Goal: Task Accomplishment & Management: Complete application form

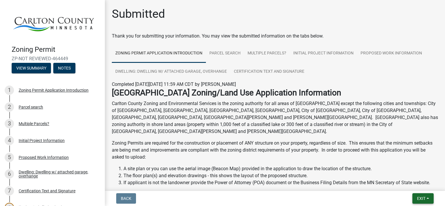
click at [419, 198] on span "Exit" at bounding box center [421, 198] width 8 height 5
click at [410, 184] on button "Save & Exit" at bounding box center [410, 184] width 47 height 14
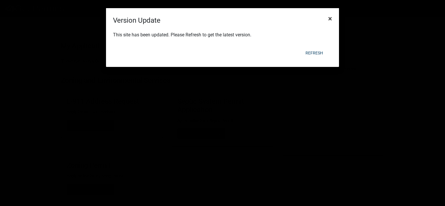
click at [331, 20] on span "×" at bounding box center [330, 19] width 4 height 8
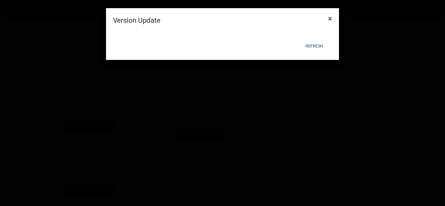
click at [332, 19] on button "×" at bounding box center [330, 18] width 13 height 16
click at [331, 19] on span "×" at bounding box center [330, 19] width 4 height 8
click at [313, 45] on button "Refresh" at bounding box center [314, 46] width 27 height 10
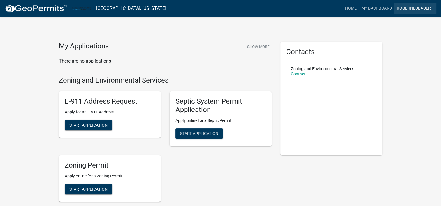
click at [411, 9] on link "RogerNeubauer" at bounding box center [415, 8] width 42 height 11
click at [406, 44] on link "Logout" at bounding box center [413, 43] width 47 height 14
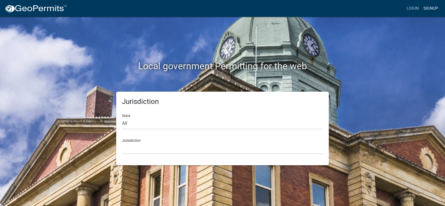
click at [429, 6] on link "Signup" at bounding box center [430, 8] width 19 height 11
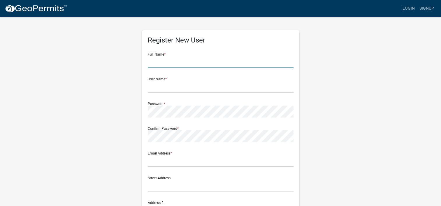
click at [161, 60] on input "text" at bounding box center [221, 62] width 146 height 12
type input "Michael"
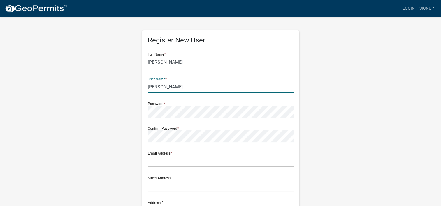
type input "Huhta"
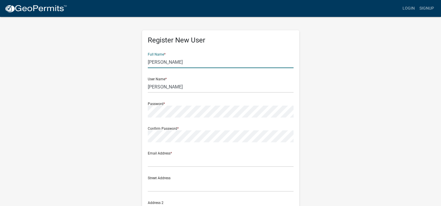
click at [167, 63] on input "Michael" at bounding box center [221, 62] width 146 height 12
type input "Michael Huhta"
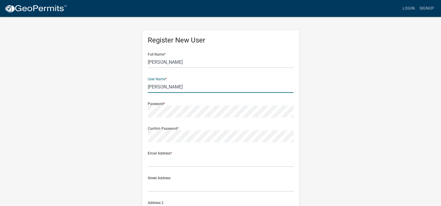
click at [148, 86] on input "Huhta" at bounding box center [221, 87] width 146 height 12
drag, startPoint x: 162, startPoint y: 87, endPoint x: 148, endPoint y: 87, distance: 14.0
click at [146, 87] on div "Register New User Full Name * Michael Huhta User Name * Huhta Password * Confir…" at bounding box center [220, 169] width 157 height 278
type input "Mike"
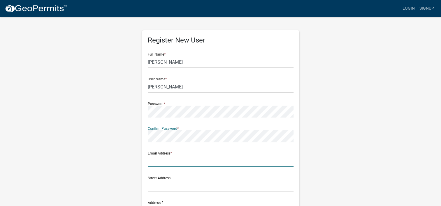
click at [157, 163] on input "text" at bounding box center [221, 161] width 146 height 12
type input "huhta1957@gmail.com"
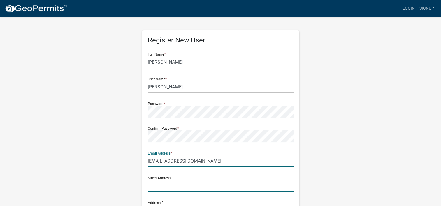
click at [152, 190] on input "text" at bounding box center [221, 186] width 146 height 12
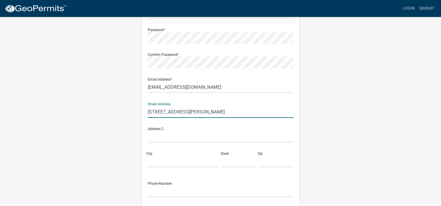
scroll to position [87, 0]
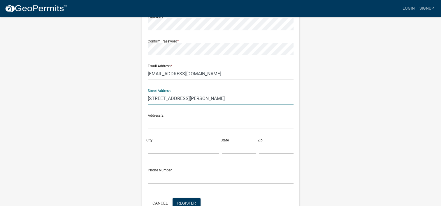
type input "5889 Kingsley Rd"
click at [156, 150] on input "City" at bounding box center [183, 148] width 71 height 12
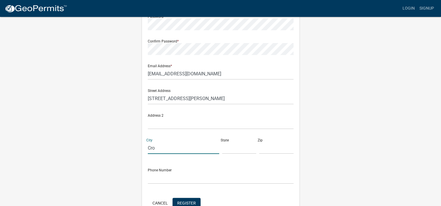
type input "Cromwell"
type input "MN"
type input "55726"
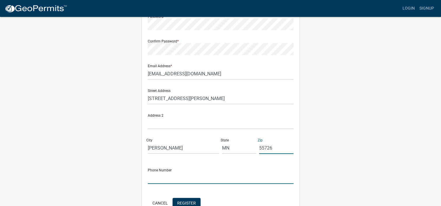
drag, startPoint x: 156, startPoint y: 178, endPoint x: 163, endPoint y: 178, distance: 6.4
click at [156, 178] on input "text" at bounding box center [221, 178] width 146 height 12
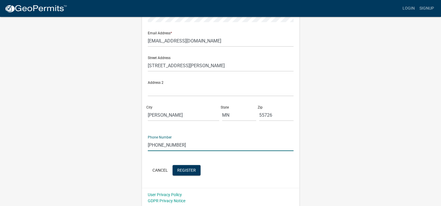
scroll to position [121, 0]
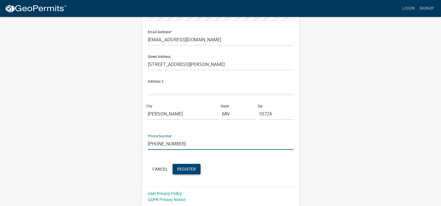
type input "218-391-1453"
click at [189, 170] on span "Register" at bounding box center [186, 169] width 19 height 5
click at [181, 169] on span "Register" at bounding box center [186, 169] width 19 height 5
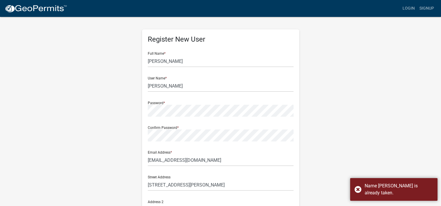
scroll to position [0, 0]
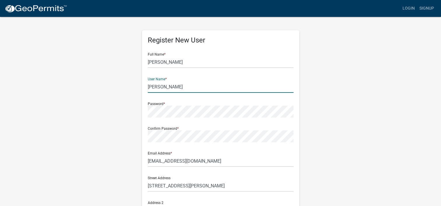
click at [159, 88] on input "Mike" at bounding box center [221, 87] width 146 height 12
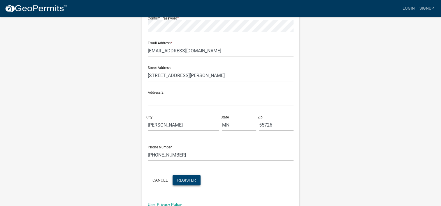
scroll to position [121, 0]
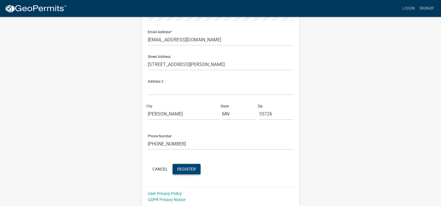
type input "mikehuhta"
click at [183, 169] on span "Register" at bounding box center [186, 169] width 19 height 5
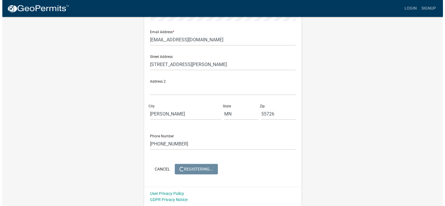
scroll to position [0, 0]
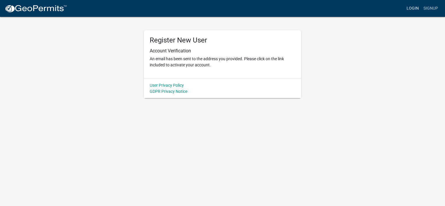
click at [413, 8] on link "Login" at bounding box center [412, 8] width 17 height 11
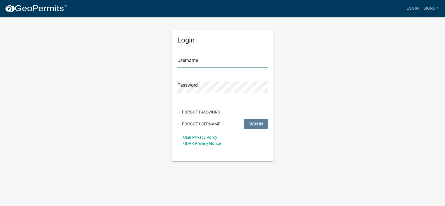
drag, startPoint x: 185, startPoint y: 62, endPoint x: 188, endPoint y: 63, distance: 3.0
click at [185, 62] on input "Username" at bounding box center [222, 62] width 90 height 12
type input "mikehuhta"
click at [260, 124] on span "SIGN IN" at bounding box center [256, 123] width 14 height 5
